Goal: Navigation & Orientation: Find specific page/section

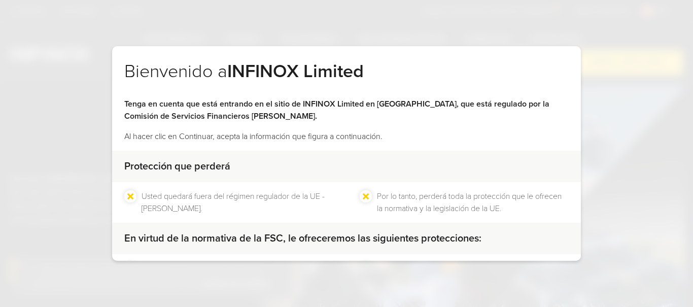
scroll to position [109, 0]
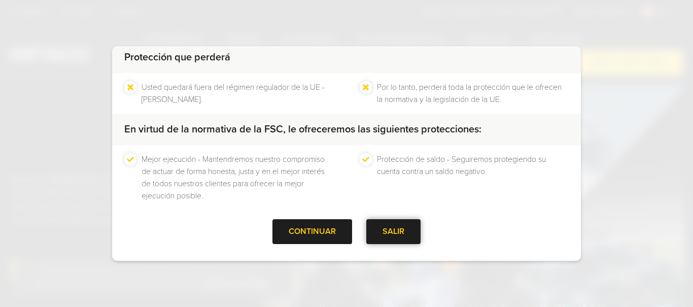
click at [402, 239] on div "SALIR" at bounding box center [393, 231] width 54 height 25
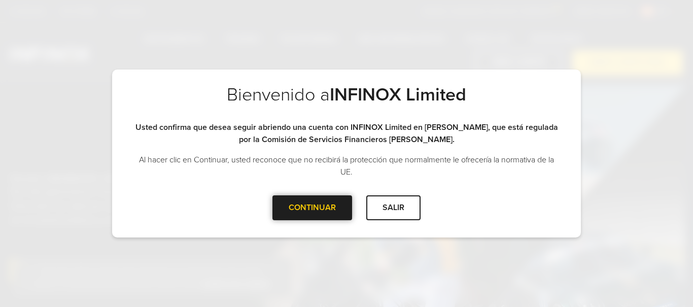
click at [313, 208] on div at bounding box center [313, 208] width 0 height 0
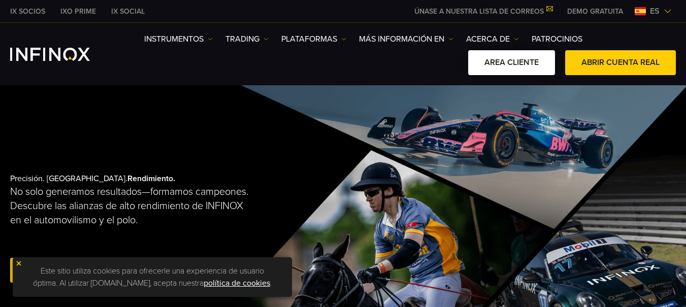
click at [524, 60] on link "AREA CLIENTE" at bounding box center [511, 62] width 87 height 25
